Goal: Task Accomplishment & Management: Manage account settings

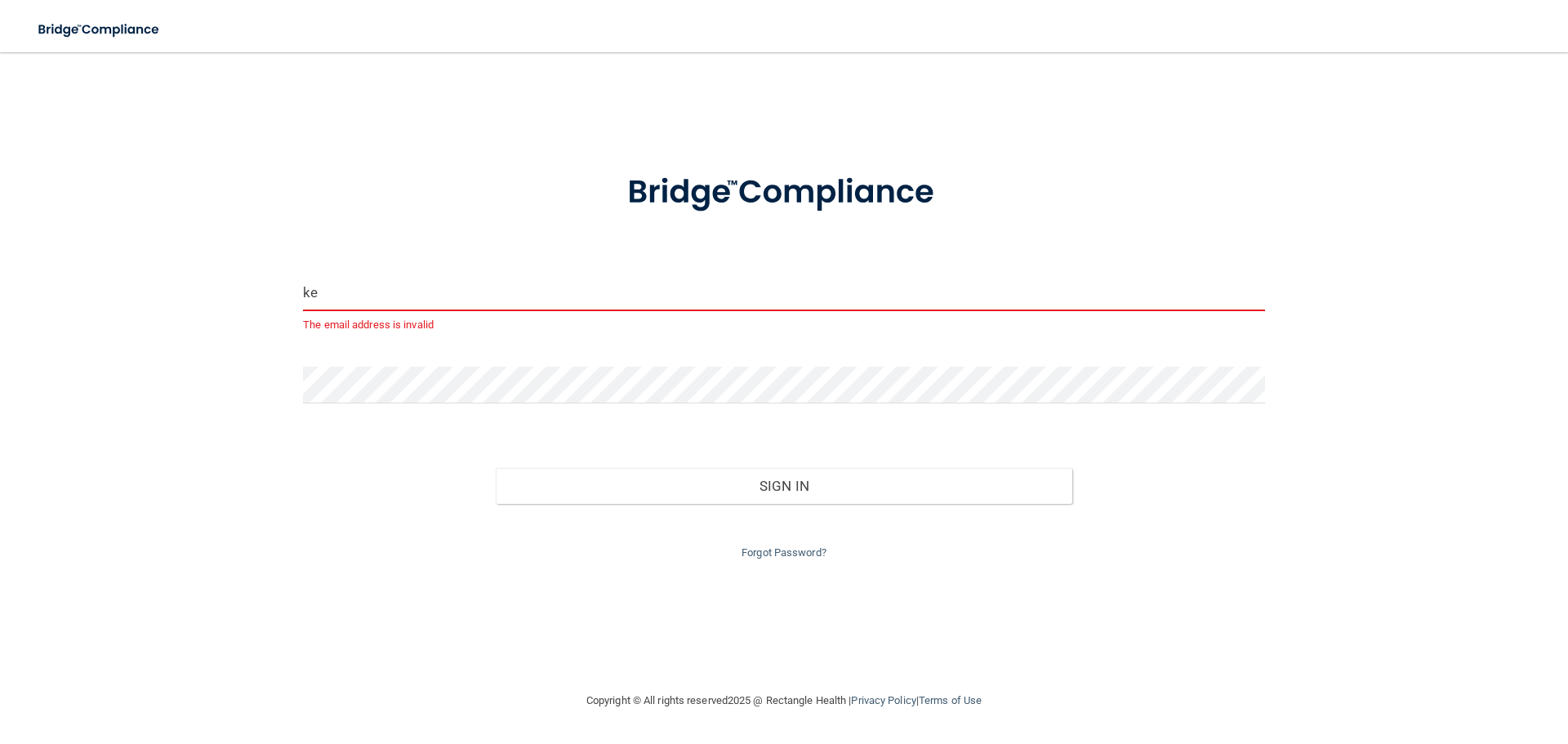
type input "[EMAIL_ADDRESS][DOMAIN_NAME]"
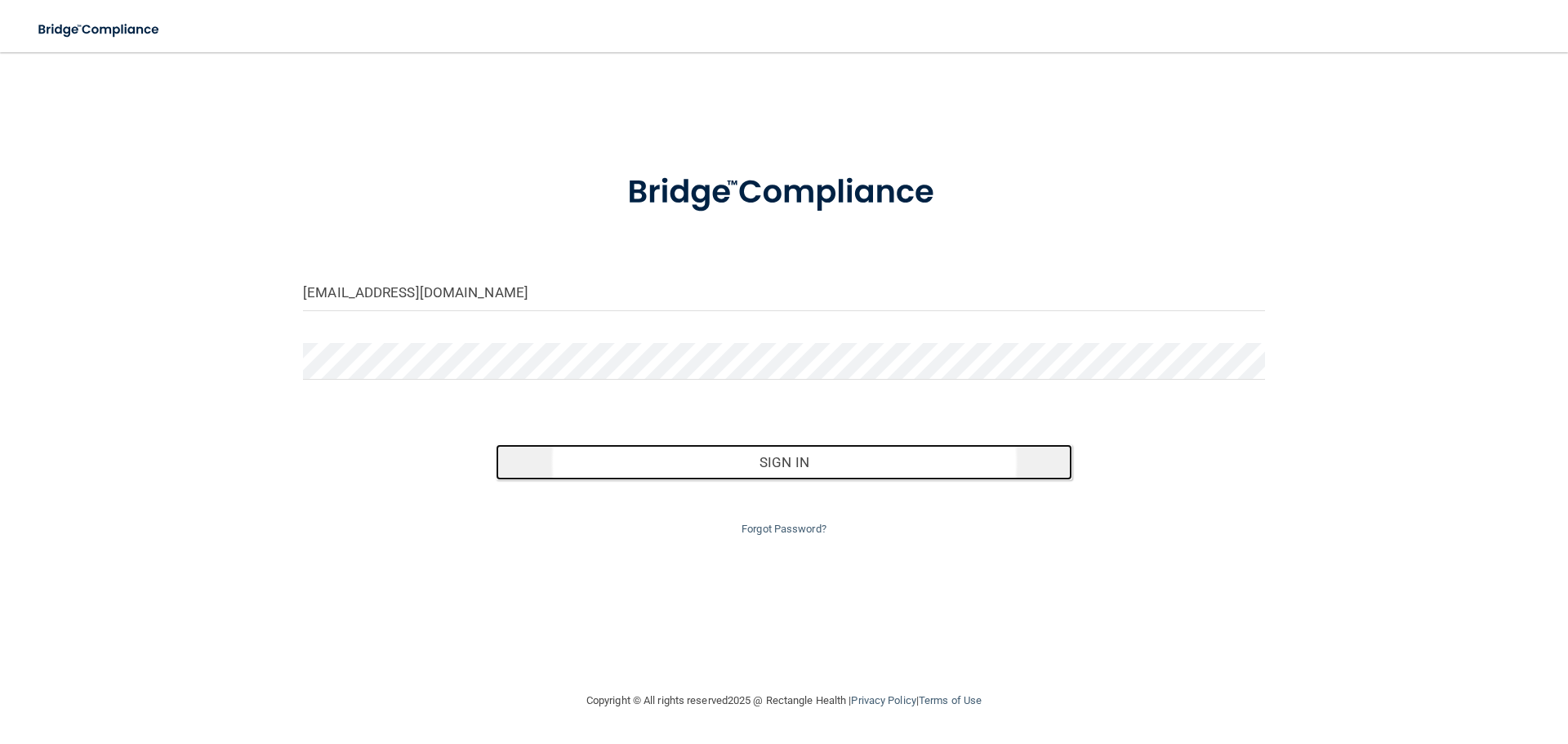
click at [652, 459] on button "Sign In" at bounding box center [784, 463] width 577 height 36
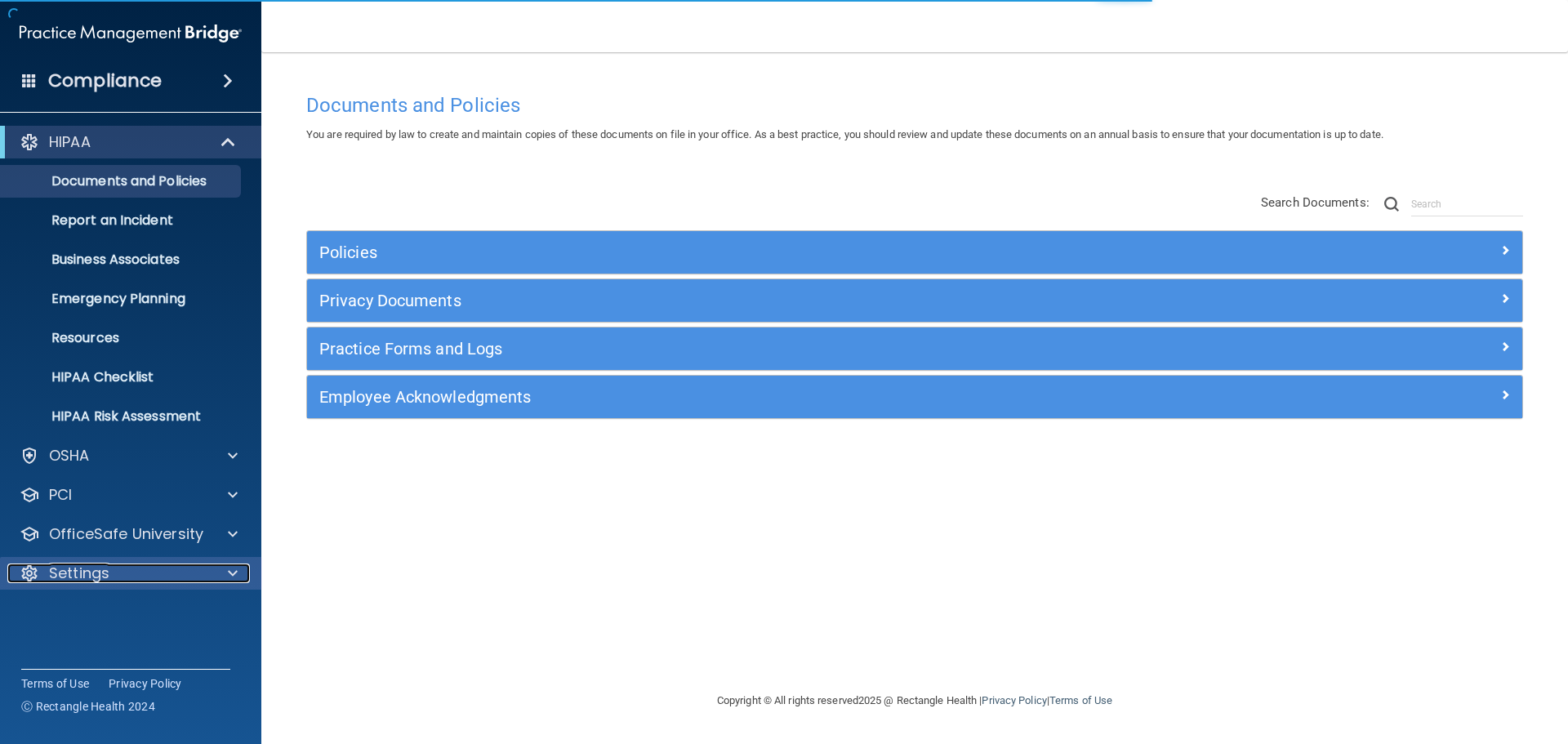
click at [140, 565] on div "Settings" at bounding box center [109, 573] width 203 height 20
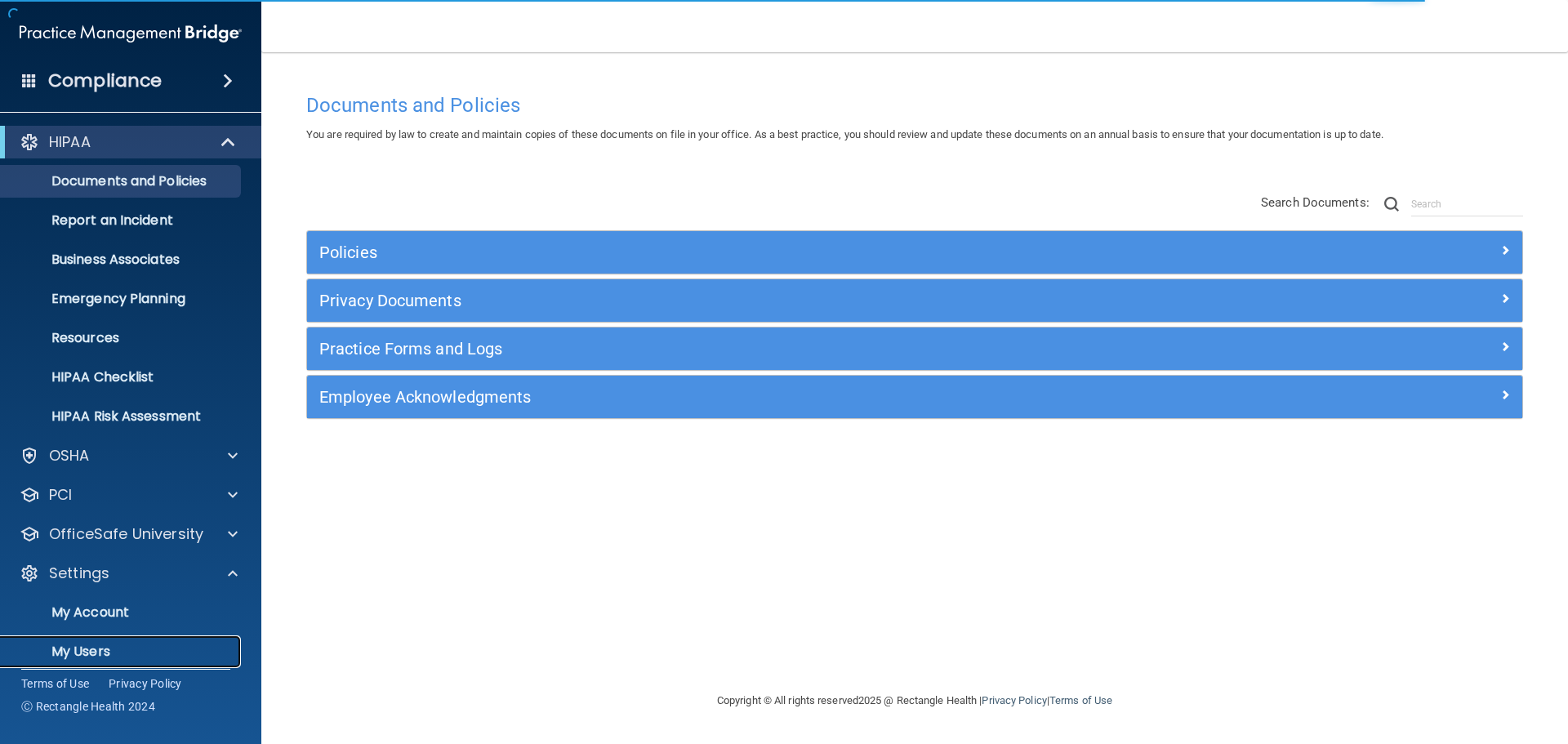
click at [112, 643] on p "My Users" at bounding box center [122, 652] width 223 height 16
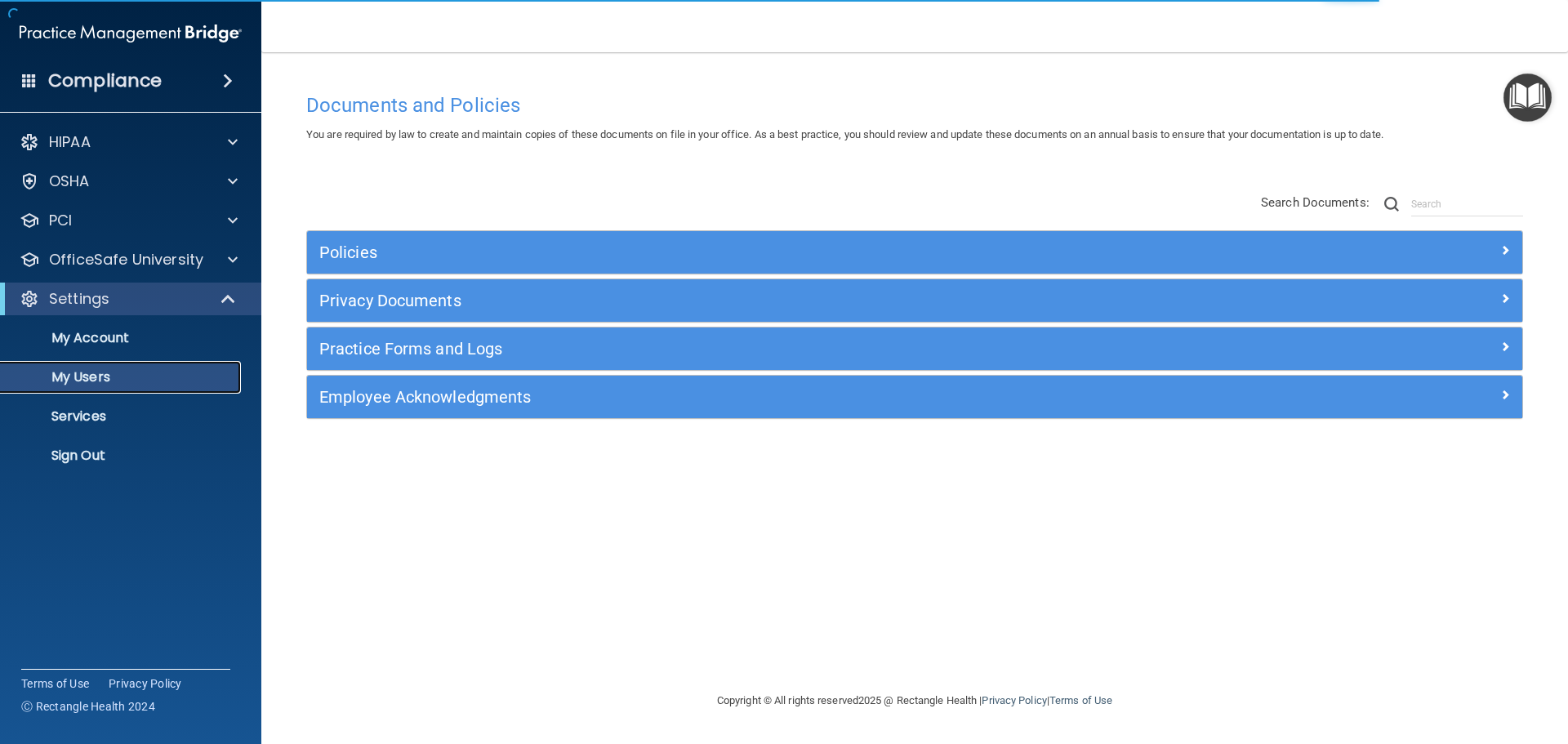
select select "20"
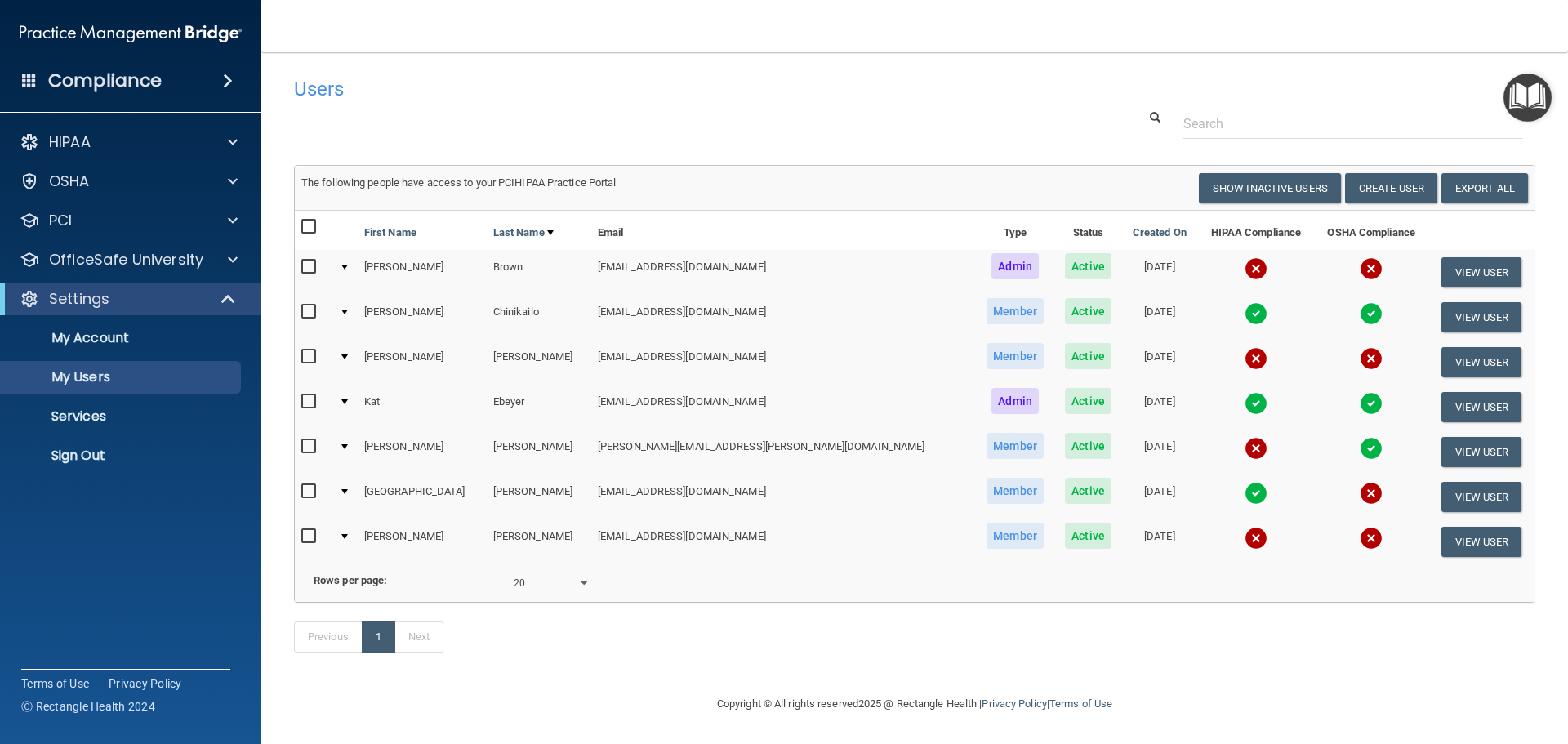
click at [348, 449] on div at bounding box center [345, 447] width 7 height 5
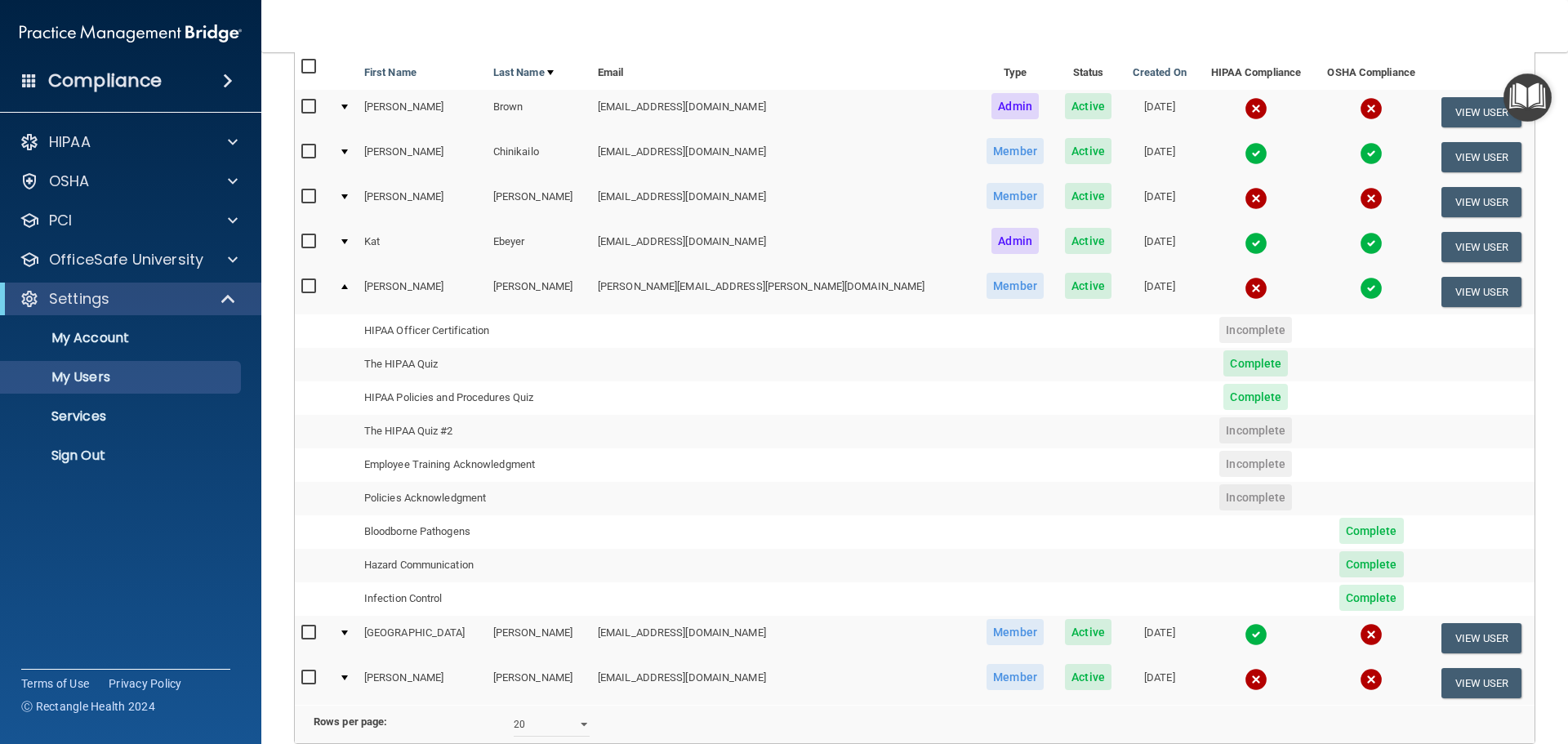
scroll to position [163, 0]
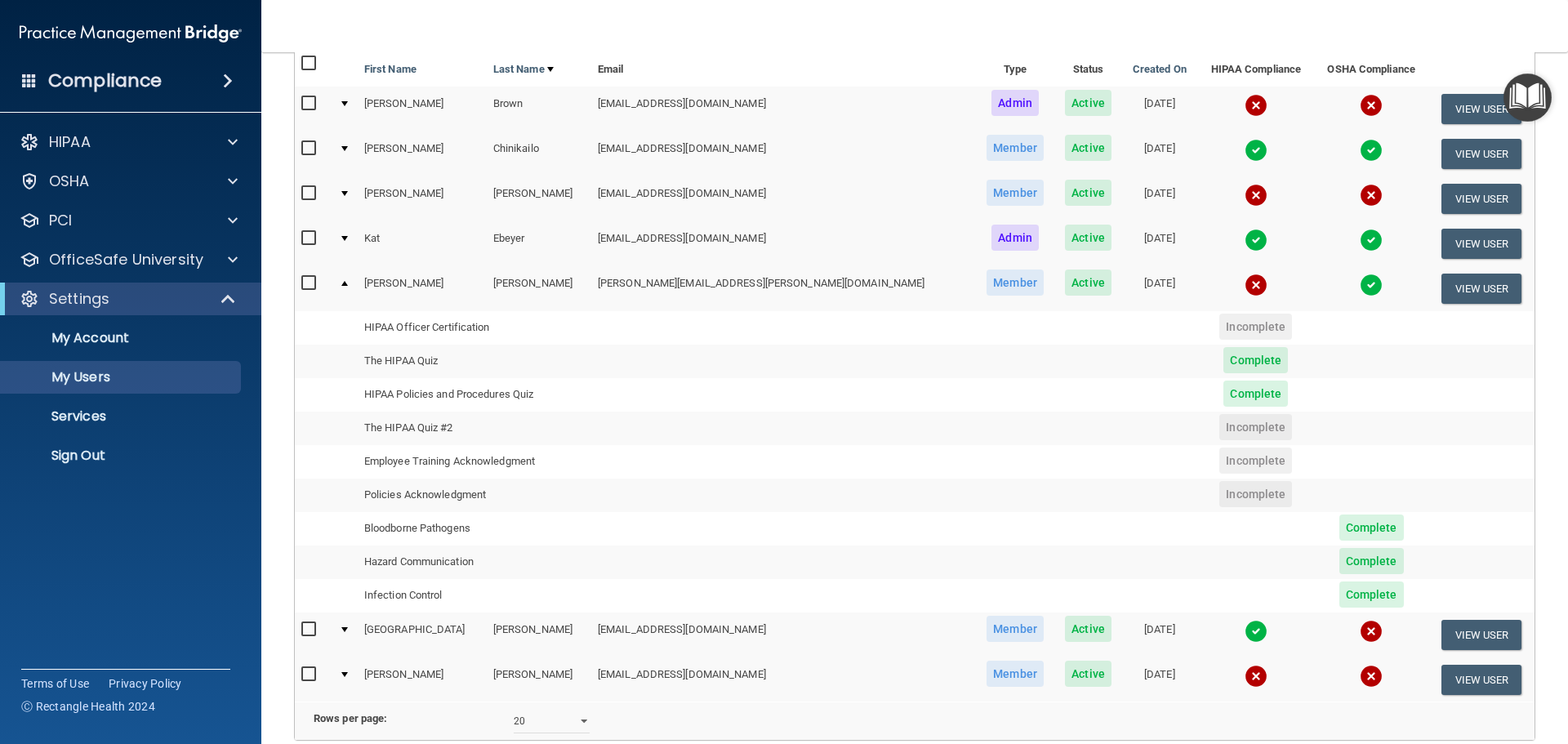
click at [346, 279] on td at bounding box center [345, 288] width 26 height 44
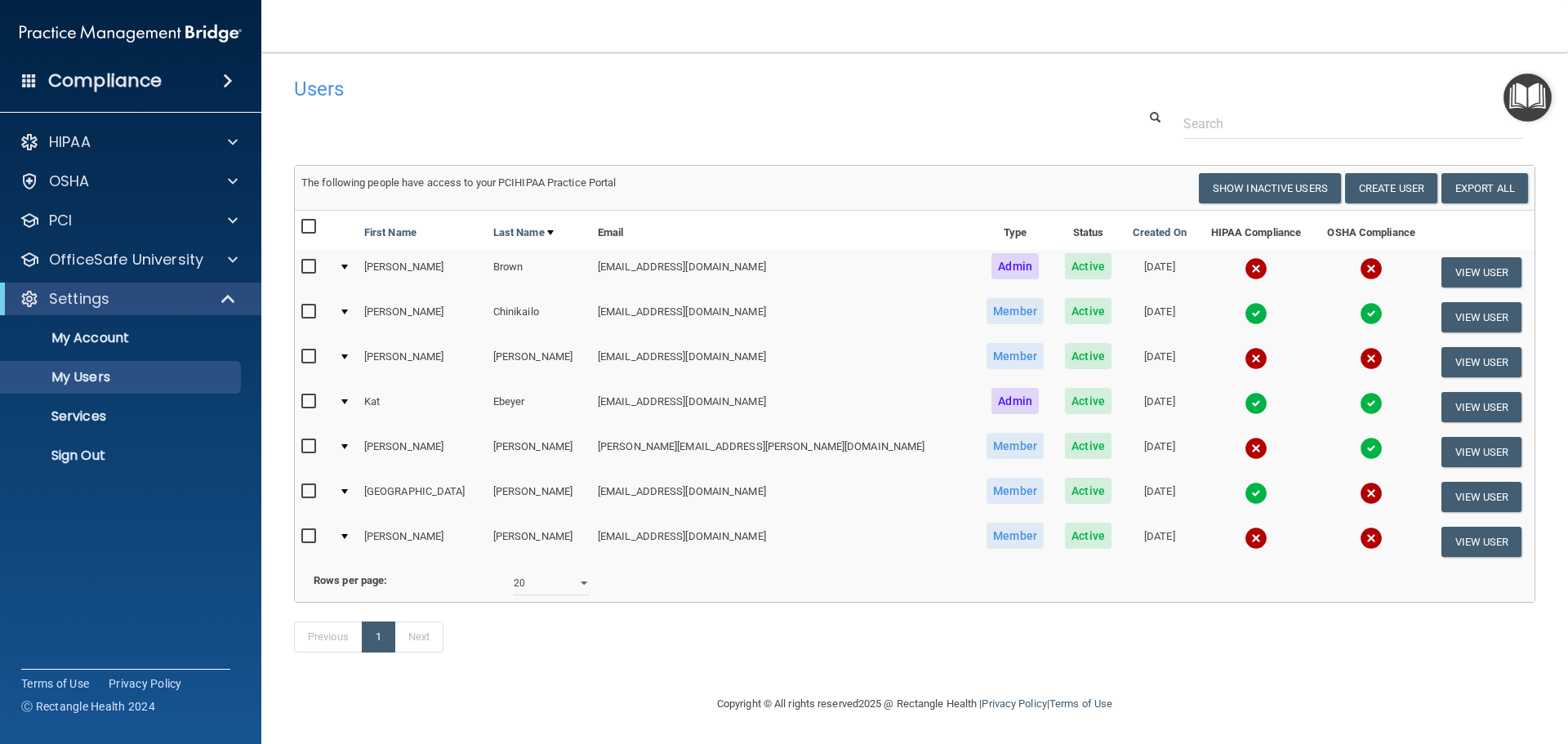
scroll to position [24, 0]
click at [357, 474] on td at bounding box center [345, 497] width 26 height 45
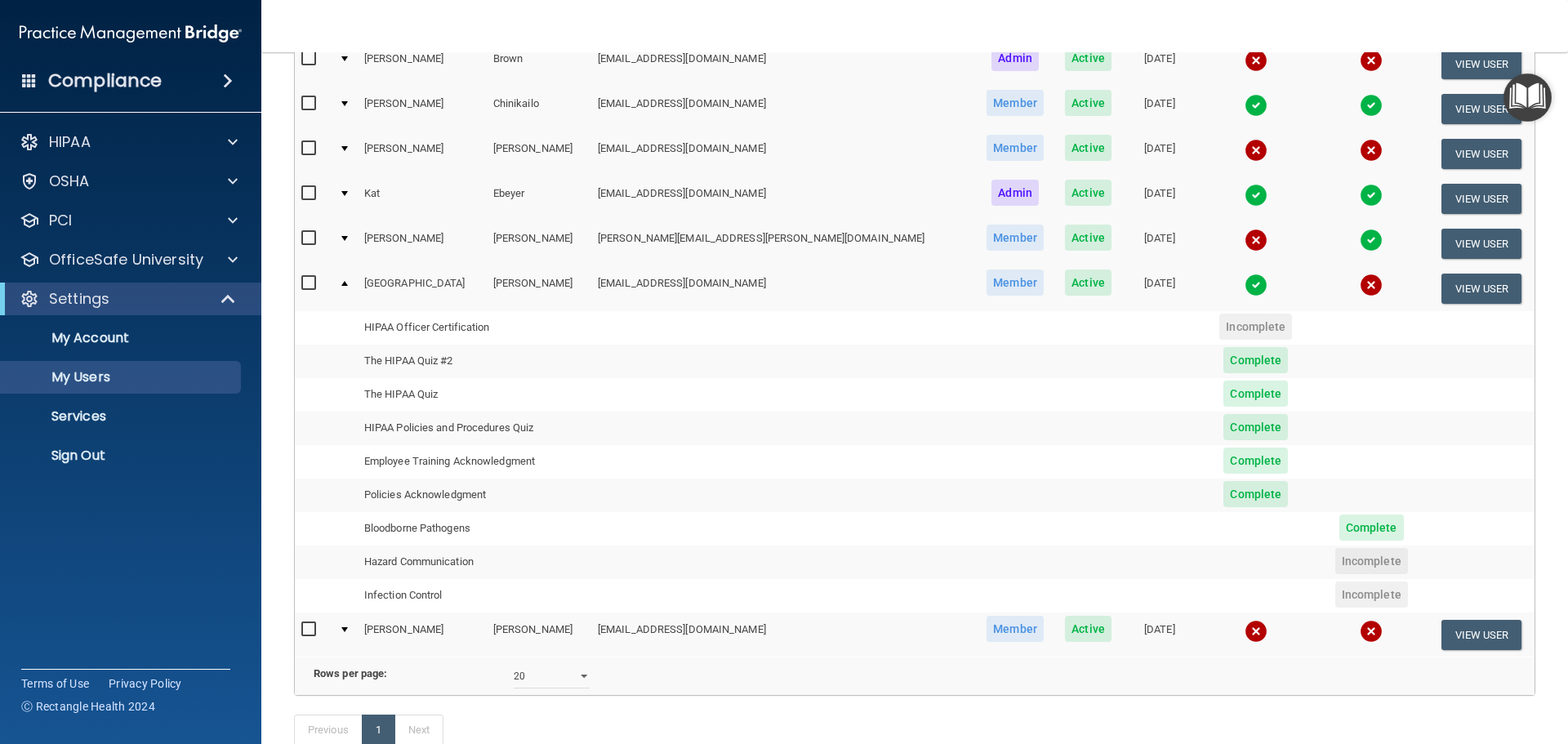
scroll to position [245, 0]
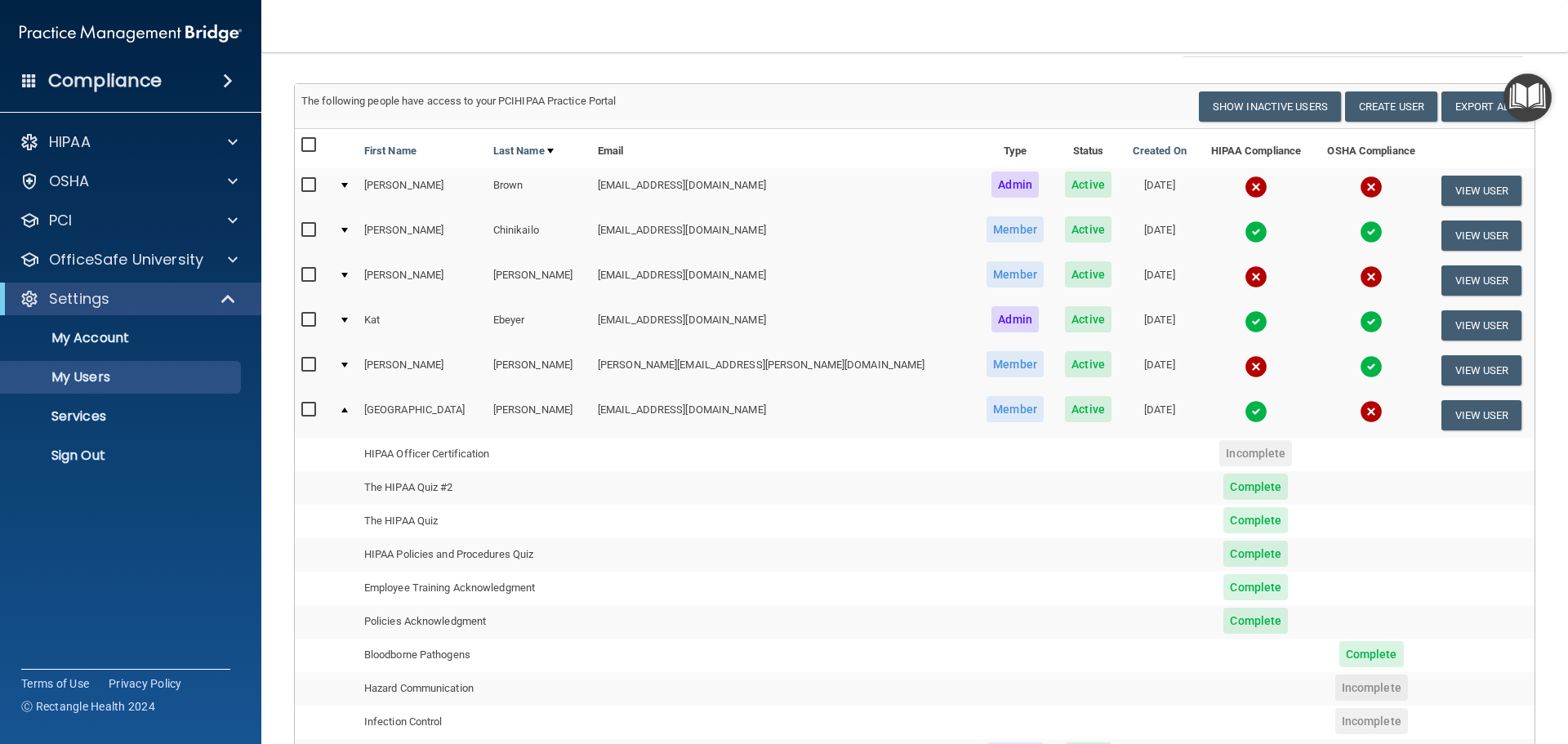
click at [354, 406] on td at bounding box center [345, 414] width 26 height 44
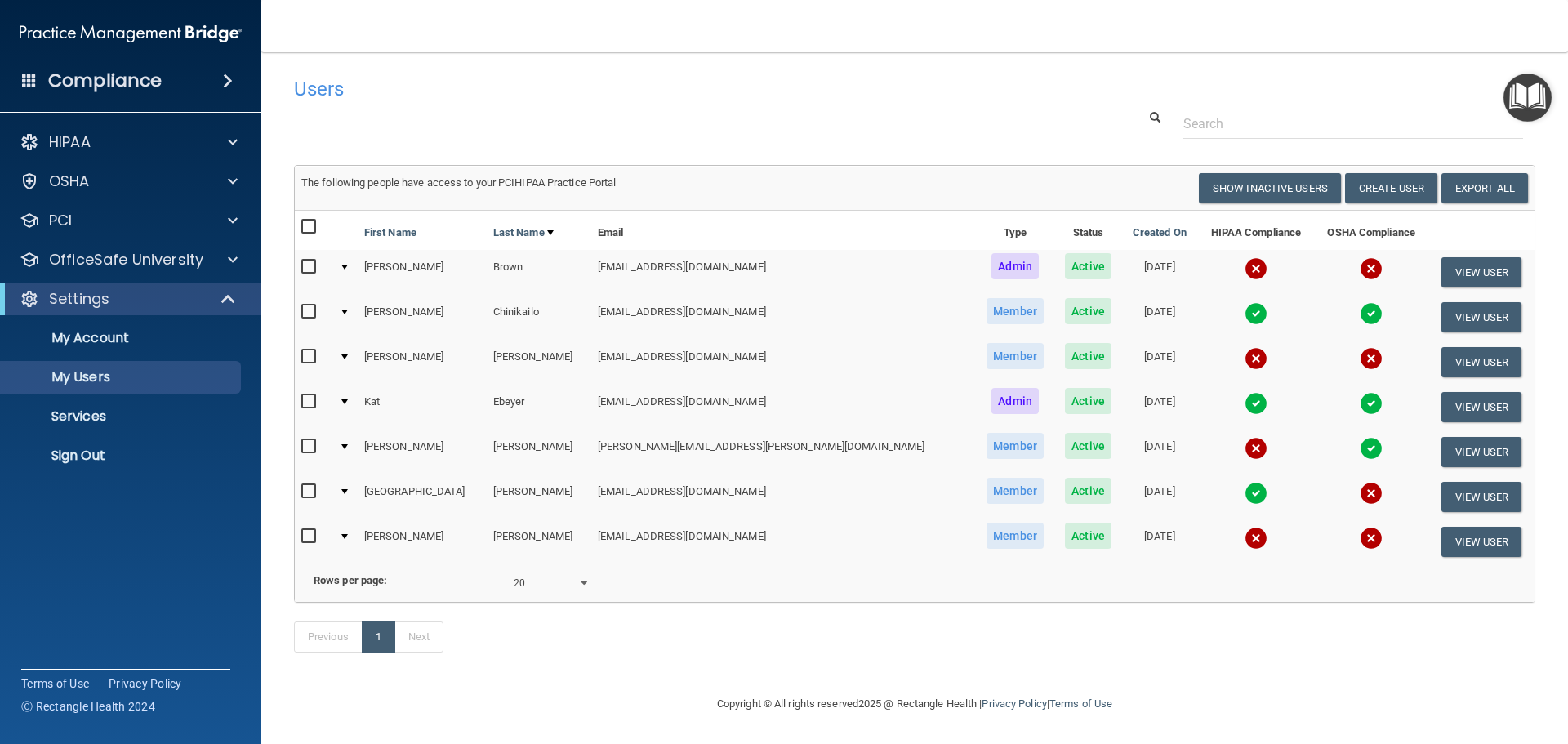
scroll to position [0, 0]
